Goal: Information Seeking & Learning: Learn about a topic

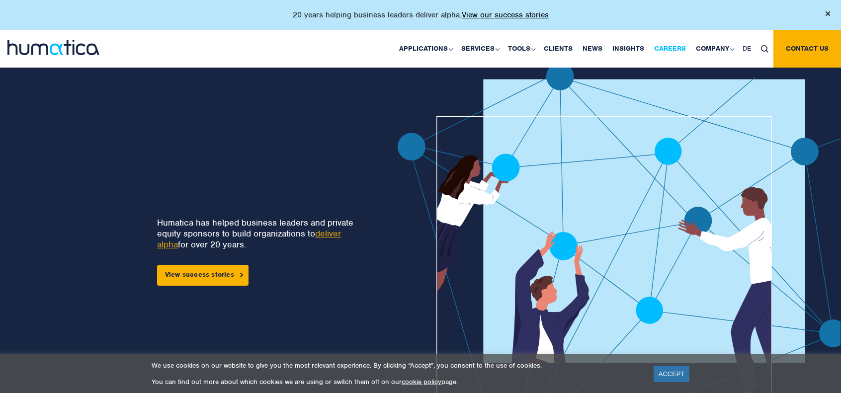
click at [669, 53] on link "Careers" at bounding box center [670, 49] width 42 height 38
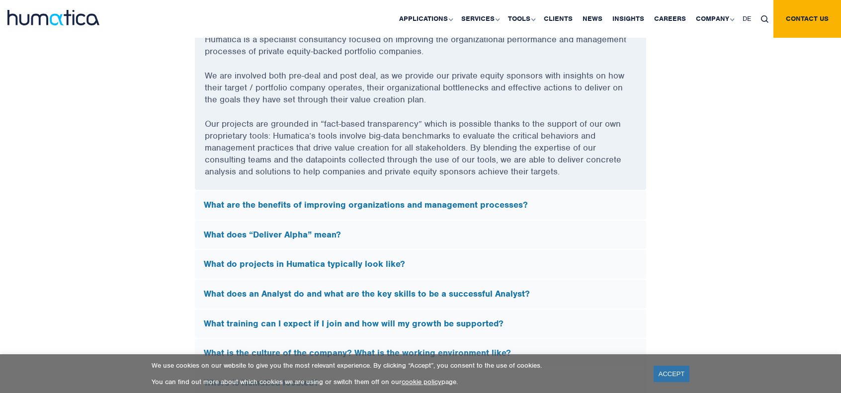
scroll to position [2733, 0]
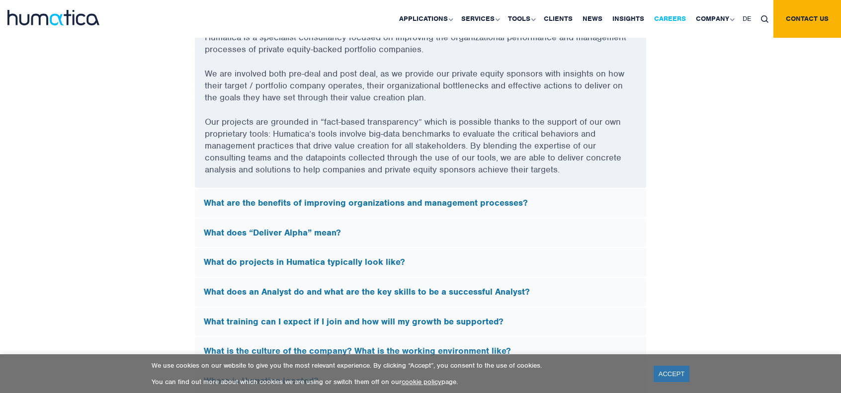
click at [663, 16] on link "Careers" at bounding box center [670, 19] width 42 height 38
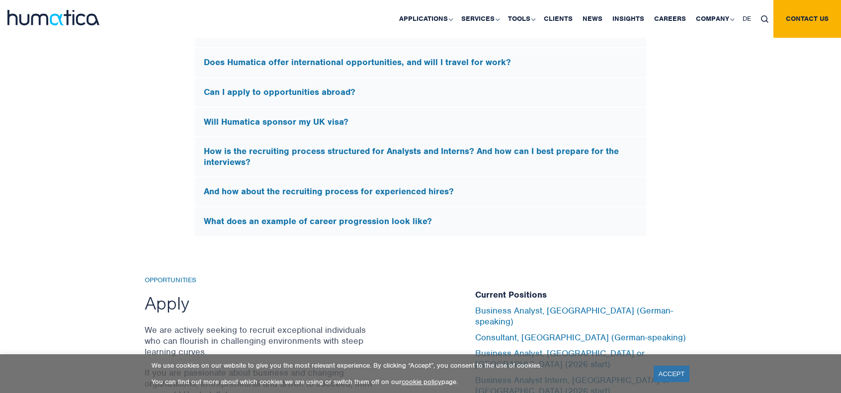
click at [268, 117] on h5 "Will Humatica sponsor my UK visa?" at bounding box center [420, 122] width 433 height 11
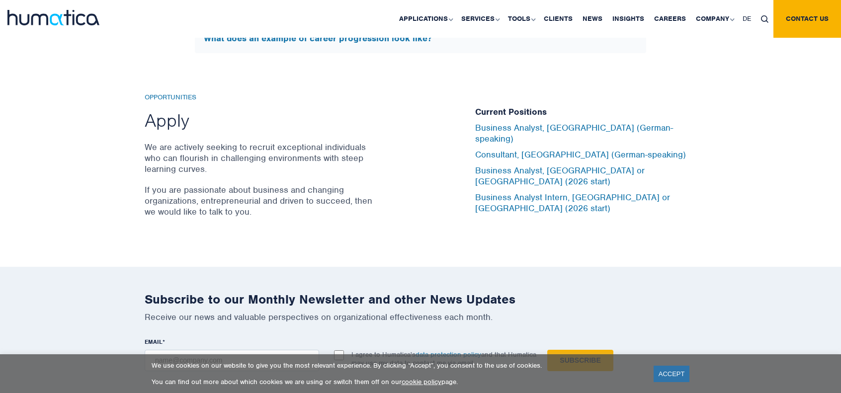
scroll to position [3127, 0]
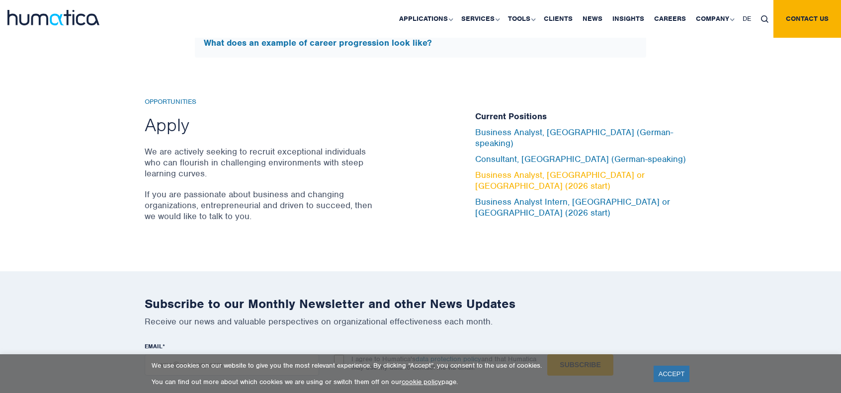
click at [583, 173] on link "Business Analyst, [GEOGRAPHIC_DATA] or [GEOGRAPHIC_DATA] (2026 start)" at bounding box center [559, 180] width 169 height 22
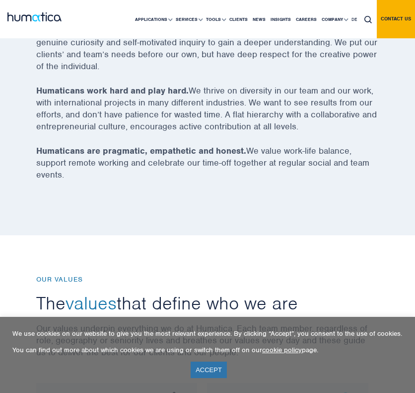
scroll to position [524, 0]
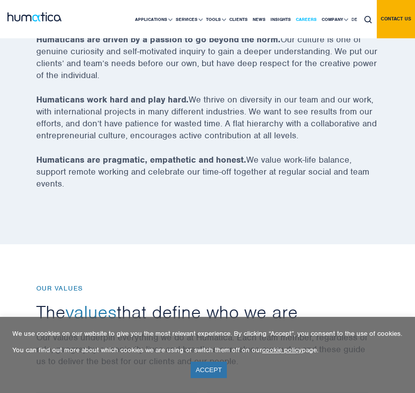
click at [309, 16] on link "Careers" at bounding box center [307, 19] width 26 height 38
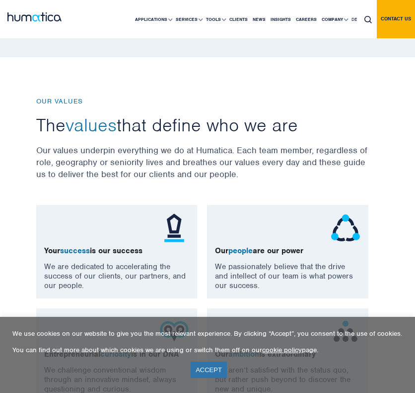
scroll to position [696, 0]
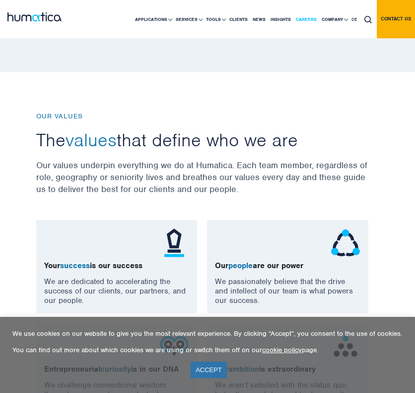
click at [303, 18] on link "Careers" at bounding box center [307, 19] width 26 height 38
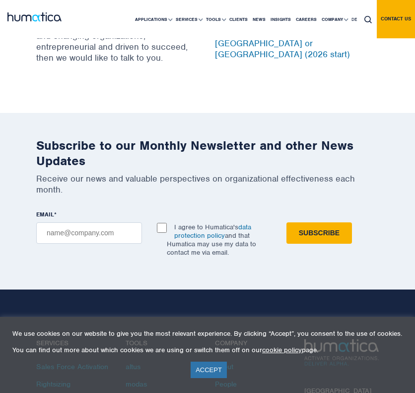
scroll to position [3329, 0]
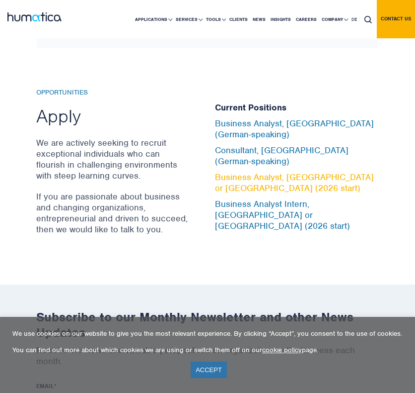
click at [269, 172] on link "Business Analyst, [GEOGRAPHIC_DATA] or [GEOGRAPHIC_DATA] (2026 start)" at bounding box center [294, 182] width 159 height 22
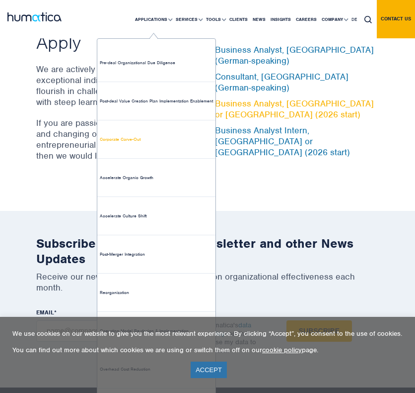
scroll to position [3429, 0]
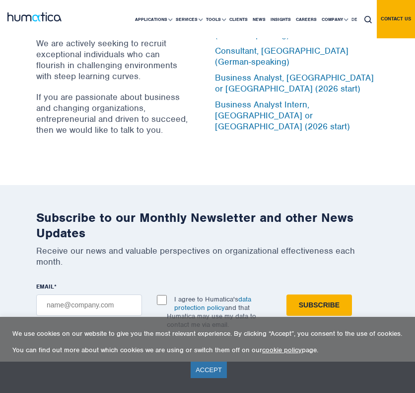
click at [215, 369] on link "ACCEPT" at bounding box center [209, 369] width 36 height 16
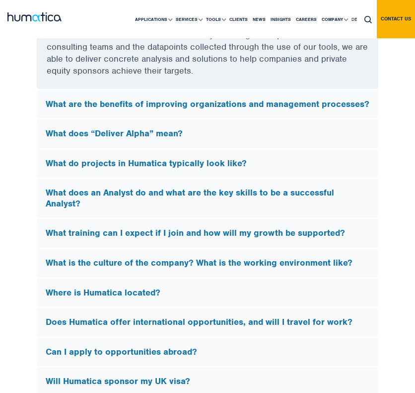
scroll to position [2882, 0]
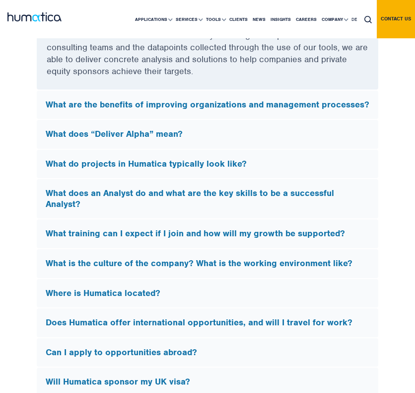
click at [198, 110] on h5 "What are the benefits of improving organizations and management processes?" at bounding box center [208, 104] width 324 height 11
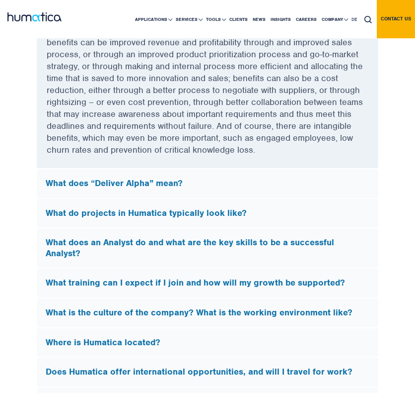
click at [170, 189] on h5 "What does “Deliver Alpha” mean?" at bounding box center [208, 183] width 324 height 11
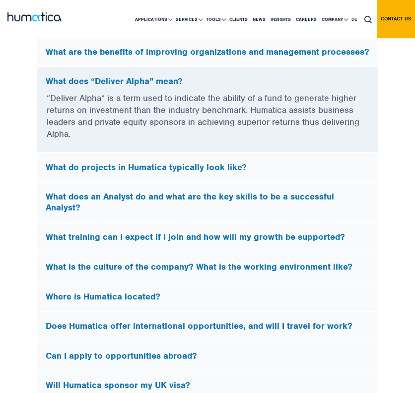
scroll to position [2733, 0]
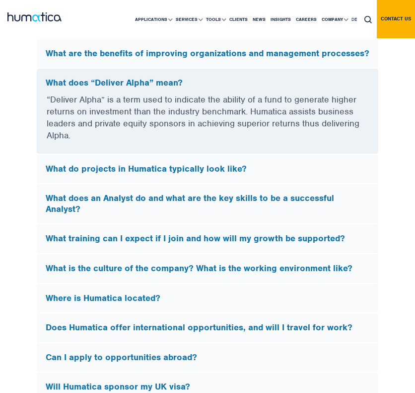
click at [159, 168] on h5 "What do projects in Humatica typically look like?" at bounding box center [208, 168] width 324 height 11
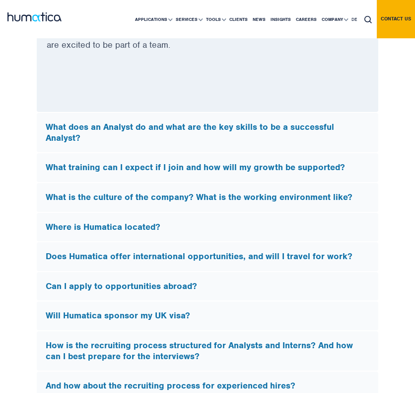
scroll to position [3081, 0]
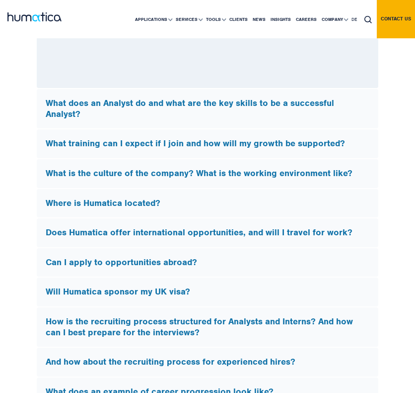
click at [125, 175] on h5 "What is the culture of the company? What is the working environment like?" at bounding box center [208, 173] width 324 height 11
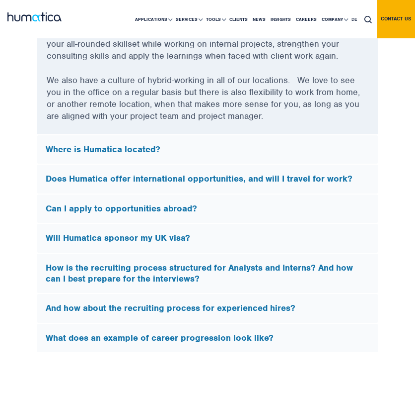
scroll to position [3230, 0]
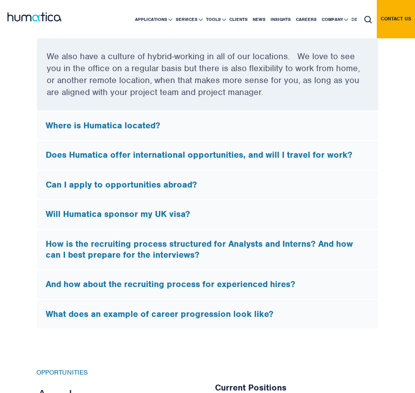
click at [203, 248] on h5 "How is the recruiting process structured for Analysts and Interns? And how can …" at bounding box center [208, 249] width 324 height 21
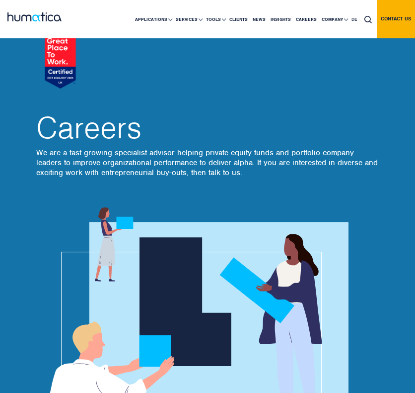
scroll to position [0, 0]
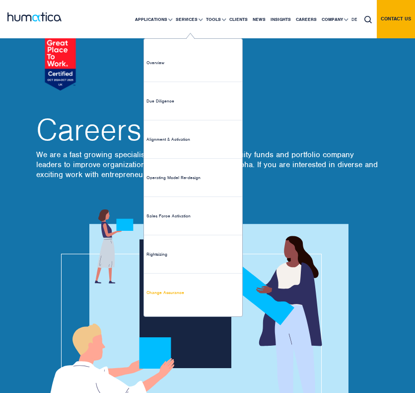
click at [163, 295] on link "Change Assurance" at bounding box center [193, 292] width 98 height 38
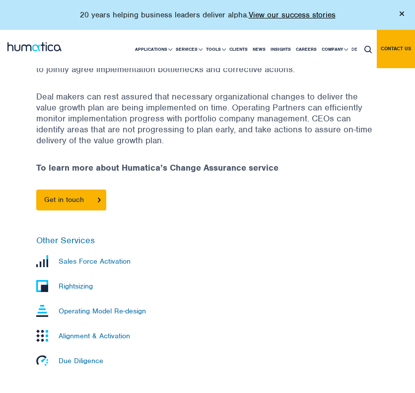
scroll to position [398, 0]
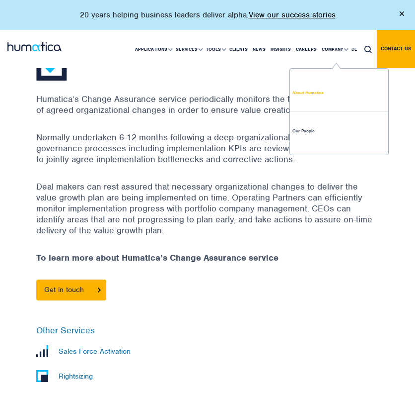
click at [308, 94] on link "About Humatica" at bounding box center [339, 93] width 98 height 38
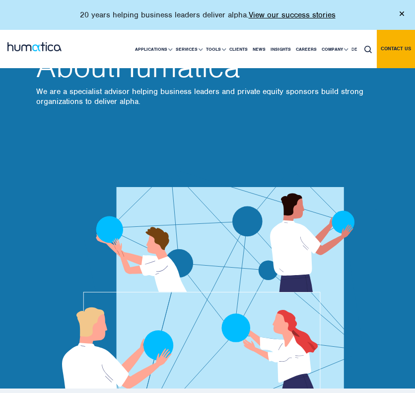
scroll to position [50, 0]
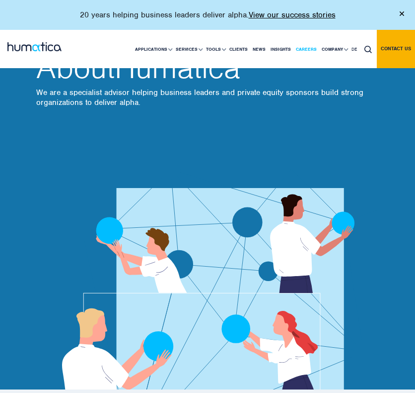
click at [311, 49] on link "Careers" at bounding box center [307, 49] width 26 height 38
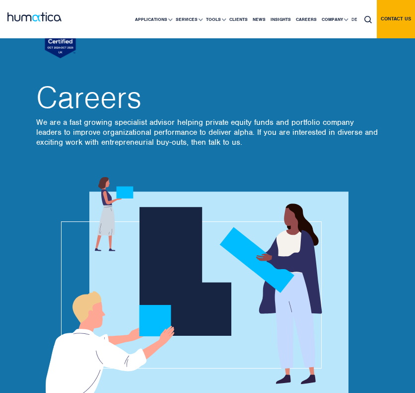
scroll to position [25, 0]
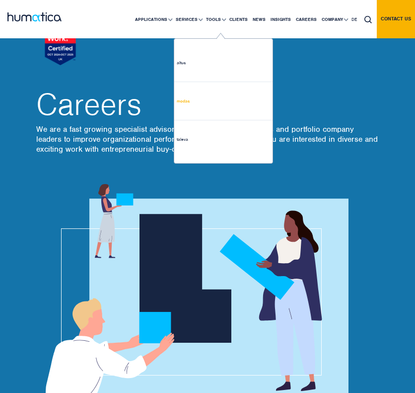
click at [192, 103] on link "modas" at bounding box center [223, 101] width 98 height 38
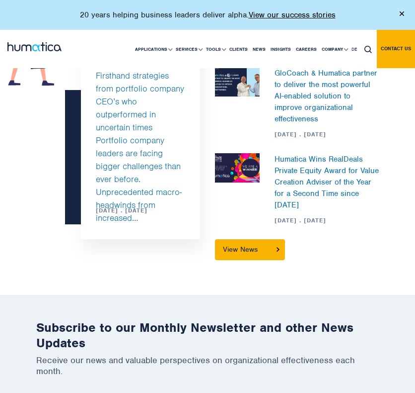
scroll to position [1491, 0]
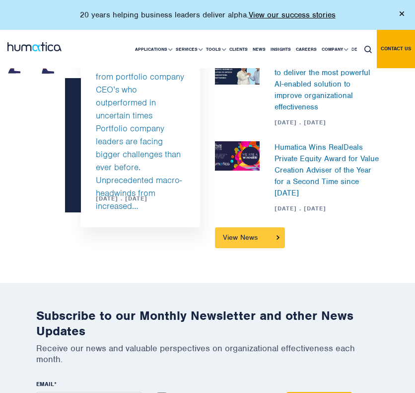
click at [272, 233] on link "View News" at bounding box center [250, 237] width 70 height 21
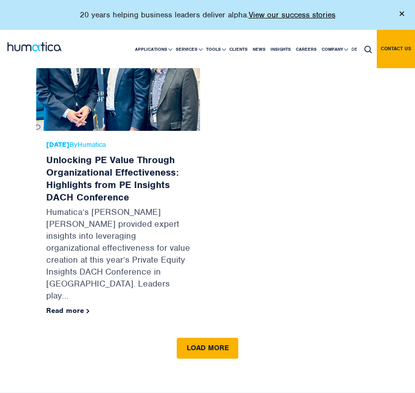
scroll to position [1938, 0]
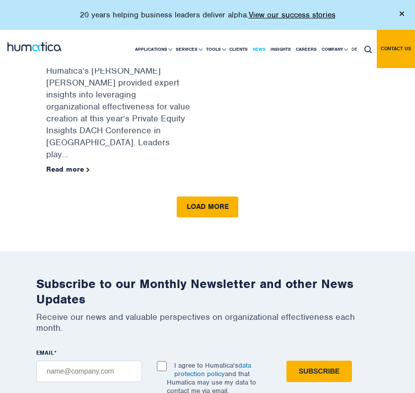
click at [254, 48] on link "News" at bounding box center [259, 49] width 18 height 38
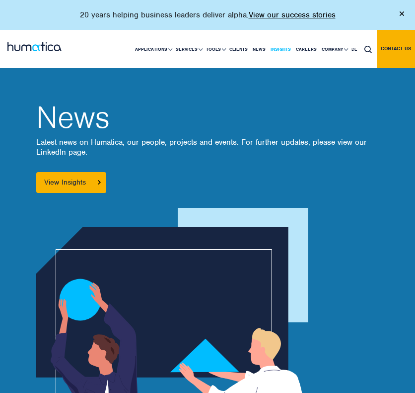
click at [285, 50] on link "Insights" at bounding box center [280, 49] width 25 height 38
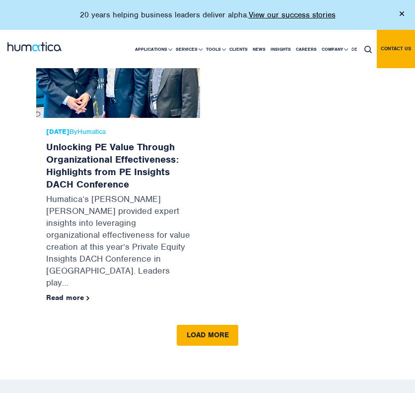
scroll to position [1789, 0]
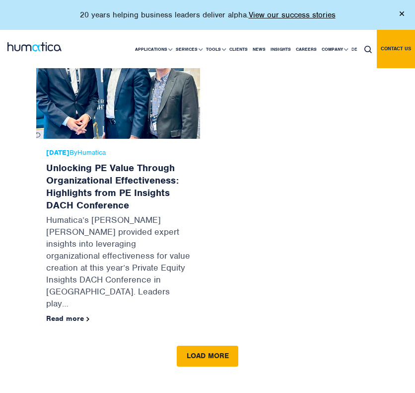
click at [212, 367] on div "News 20 Apr, 2015 By Humatica Humatica sponsors the Nordic Private Equity Forum…" at bounding box center [297, 367] width 179 height 0
click at [210, 345] on link "Load more" at bounding box center [208, 355] width 62 height 21
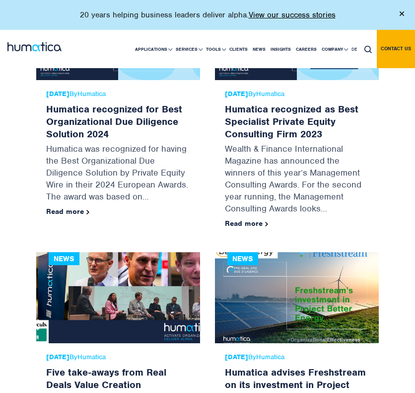
scroll to position [2683, 0]
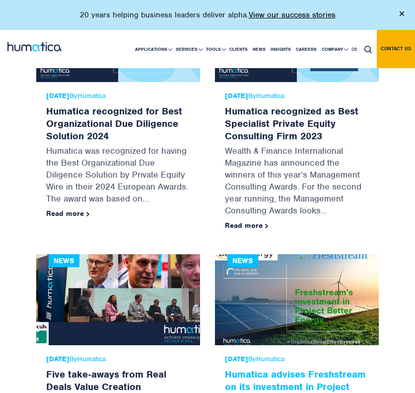
click at [266, 368] on link "Humatica advises Freshstream on its investment in Project Better Energy" at bounding box center [295, 386] width 141 height 37
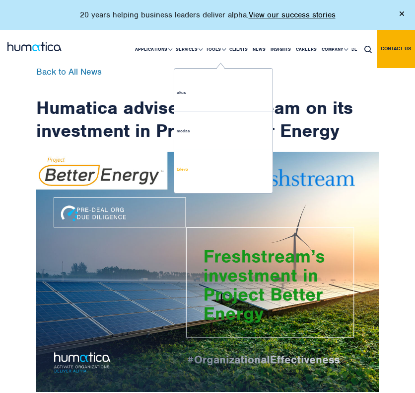
click at [198, 165] on link "taleva" at bounding box center [223, 169] width 98 height 38
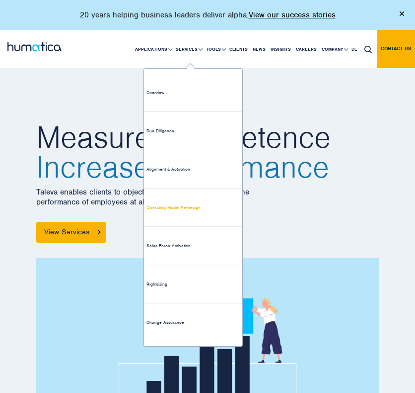
click at [179, 207] on link "Operating Model Re-design" at bounding box center [193, 207] width 98 height 38
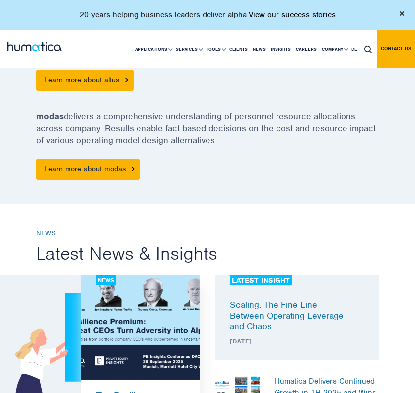
scroll to position [1590, 0]
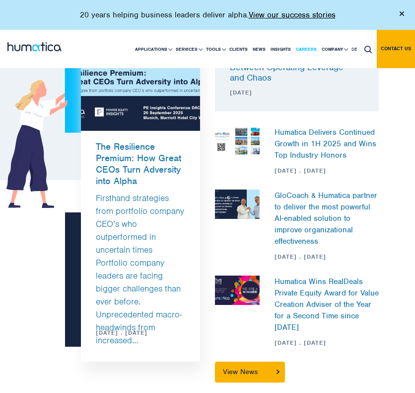
click at [304, 47] on link "Careers" at bounding box center [307, 49] width 26 height 38
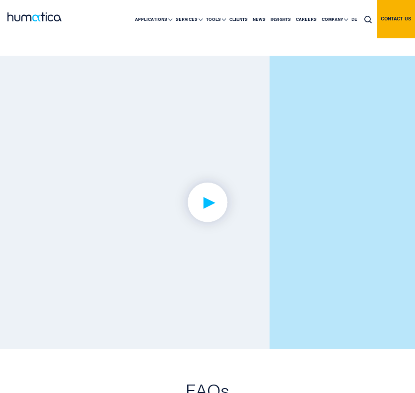
scroll to position [2335, 0]
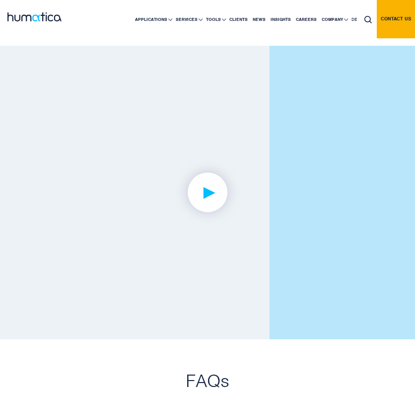
click at [206, 201] on img at bounding box center [207, 192] width 77 height 77
click at [259, 221] on link at bounding box center [207, 192] width 343 height 214
click at [259, 220] on link at bounding box center [207, 192] width 343 height 214
click at [246, 233] on link at bounding box center [207, 192] width 343 height 214
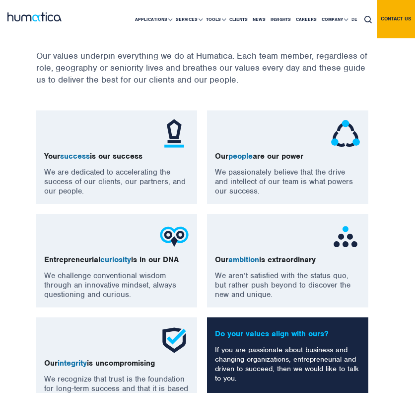
scroll to position [795, 0]
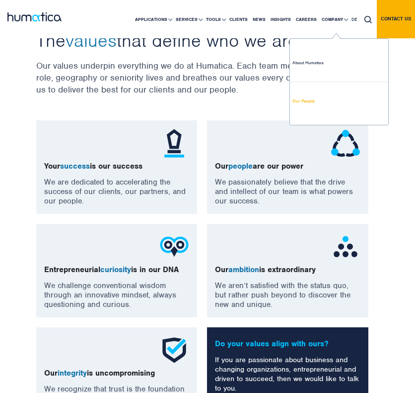
click at [309, 103] on link "Our People" at bounding box center [339, 101] width 98 height 38
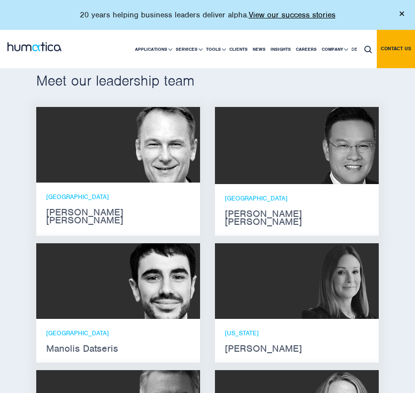
scroll to position [994, 0]
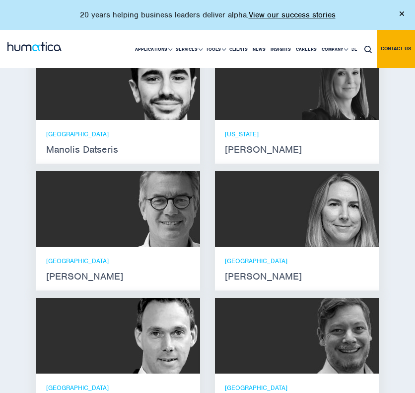
click at [109, 130] on div "London Manolis Datseris" at bounding box center [118, 142] width 144 height 24
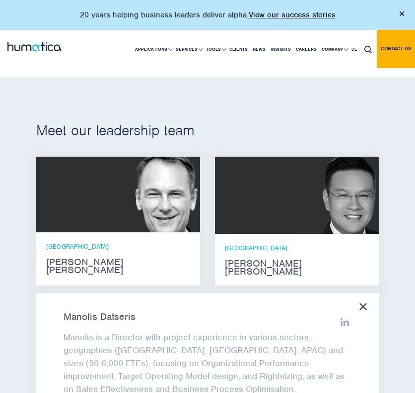
scroll to position [745, 0]
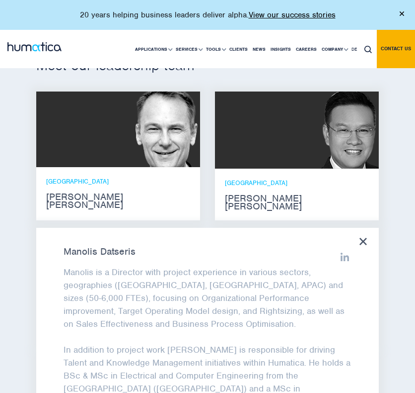
scroll to position [894, 0]
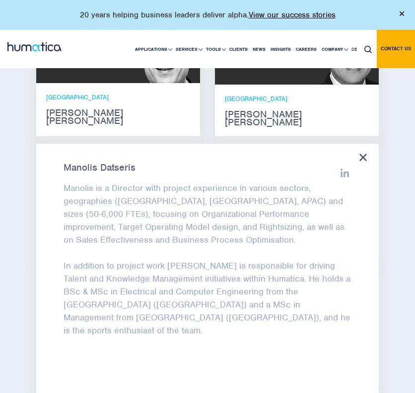
click at [167, 181] on p "Manolis is a Director with project experience in various sectors, geographies (…" at bounding box center [208, 213] width 288 height 65
click at [362, 154] on icon at bounding box center [363, 157] width 7 height 7
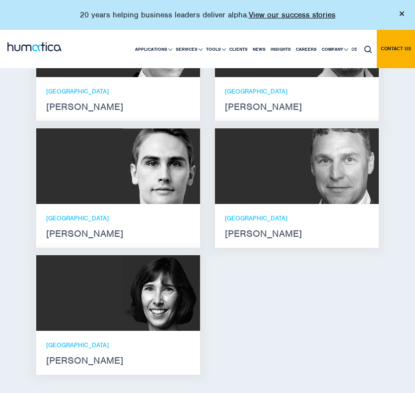
scroll to position [1292, 0]
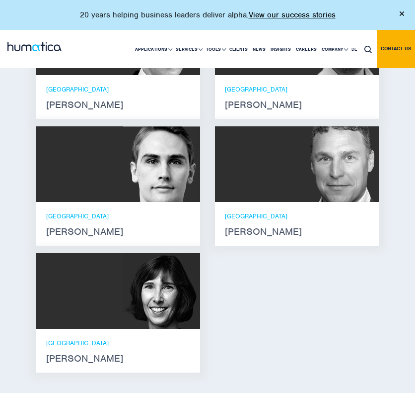
click at [257, 170] on div at bounding box center [297, 164] width 164 height 76
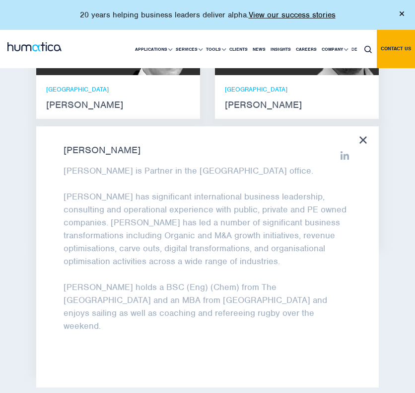
click at [362, 132] on div "Bryan Turner Bryan is Partner in the London office. Bryan has significant inter…" at bounding box center [207, 256] width 343 height 261
click at [360, 136] on icon at bounding box center [363, 139] width 7 height 7
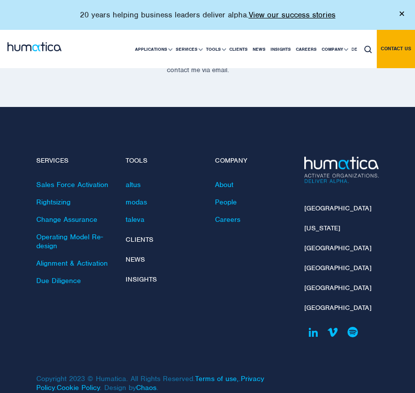
scroll to position [2236, 0]
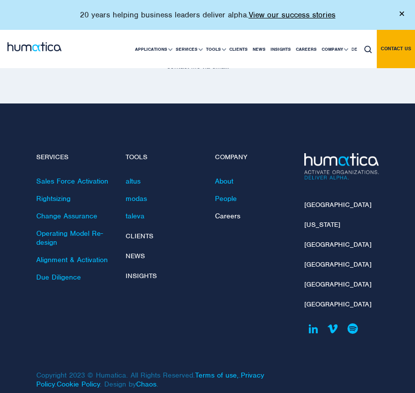
click at [227, 211] on link "Careers" at bounding box center [227, 215] width 25 height 9
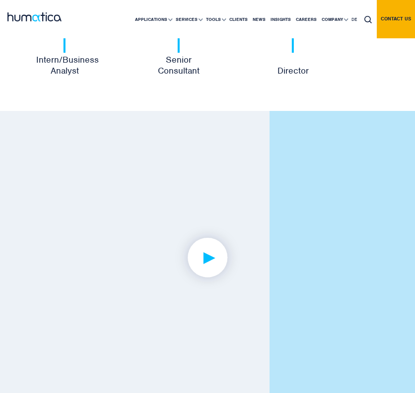
scroll to position [2290, 0]
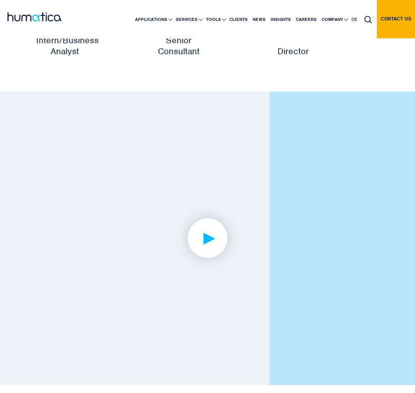
click at [210, 230] on img at bounding box center [207, 238] width 77 height 77
click at [255, 279] on link at bounding box center [207, 238] width 343 height 214
click at [212, 248] on img at bounding box center [207, 238] width 77 height 77
click at [100, 311] on link at bounding box center [207, 238] width 343 height 214
click at [98, 326] on link at bounding box center [207, 238] width 343 height 214
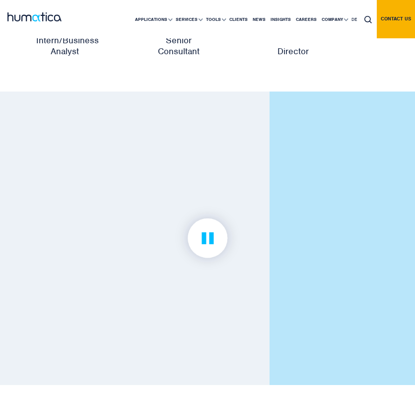
click at [98, 326] on link at bounding box center [207, 238] width 343 height 214
drag, startPoint x: 131, startPoint y: 273, endPoint x: 217, endPoint y: 241, distance: 91.8
click at [217, 241] on img at bounding box center [207, 238] width 77 height 77
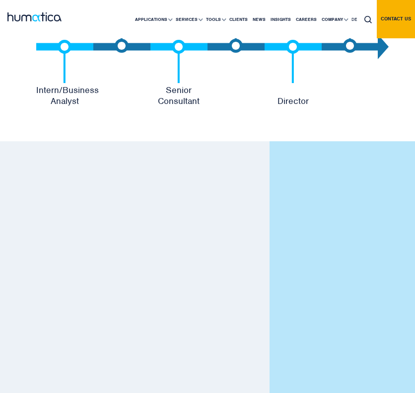
scroll to position [2489, 0]
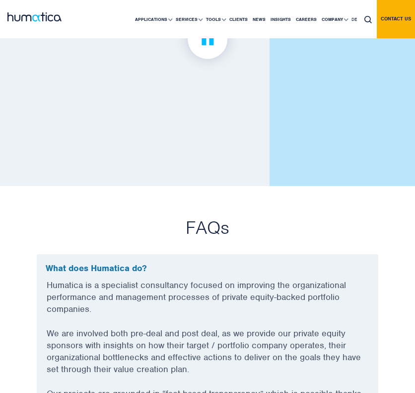
click at [173, 113] on link at bounding box center [207, 39] width 343 height 214
drag, startPoint x: 202, startPoint y: 182, endPoint x: 84, endPoint y: 159, distance: 120.1
click at [84, 159] on div at bounding box center [207, 39] width 415 height 293
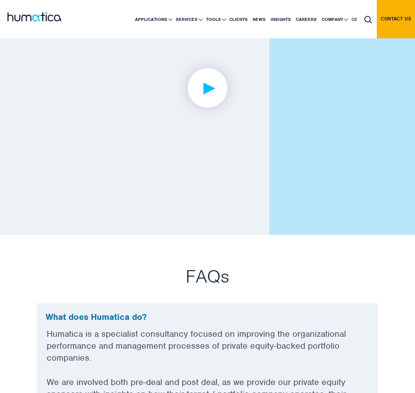
scroll to position [2439, 0]
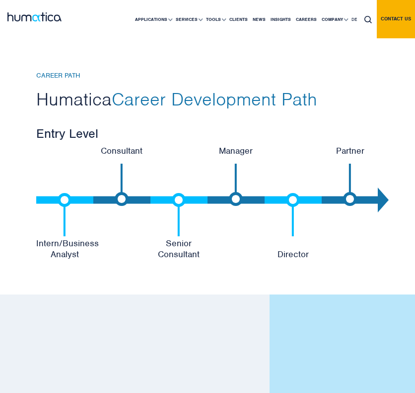
scroll to position [2286, 0]
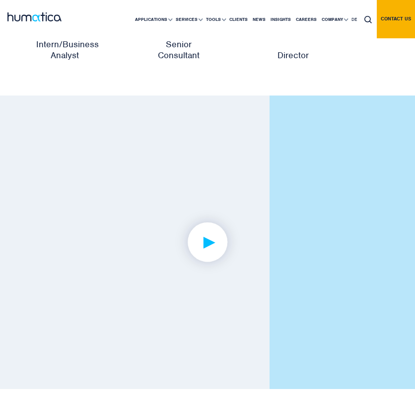
click at [209, 239] on img at bounding box center [207, 242] width 77 height 77
click at [239, 225] on img at bounding box center [207, 242] width 77 height 77
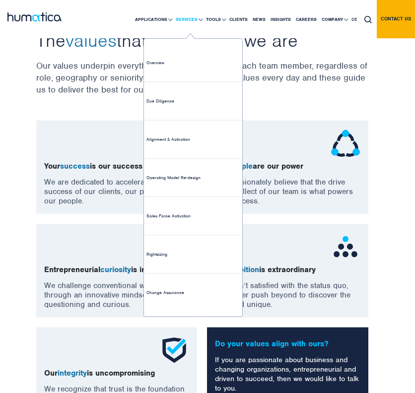
scroll to position [795, 0]
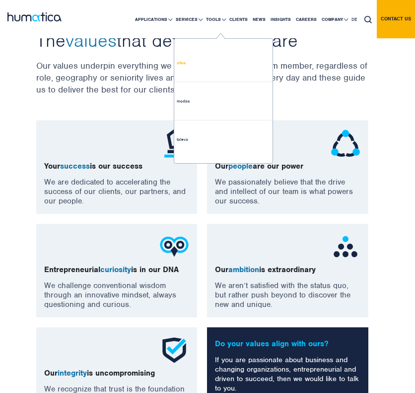
click at [214, 75] on link "altus" at bounding box center [223, 63] width 98 height 38
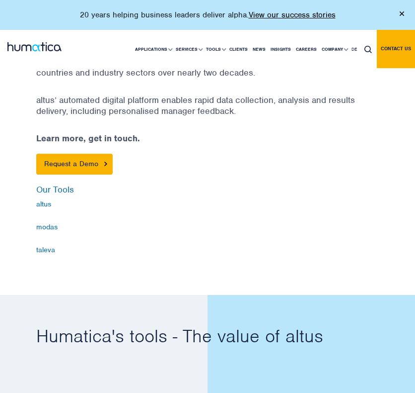
scroll to position [646, 0]
